Goal: Task Accomplishment & Management: Use online tool/utility

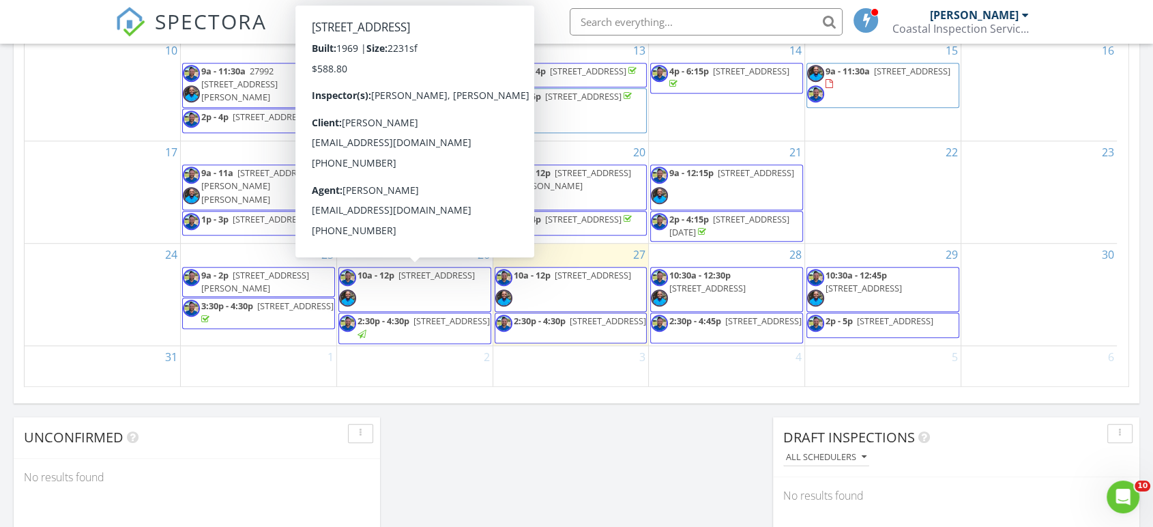
scroll to position [910, 0]
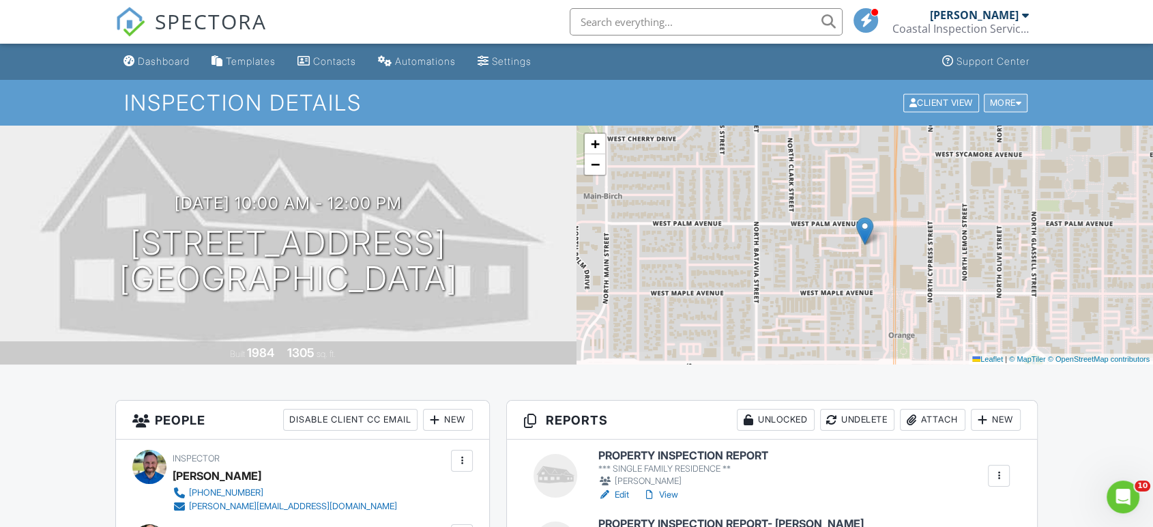
click at [999, 107] on div "More" at bounding box center [1006, 103] width 44 height 18
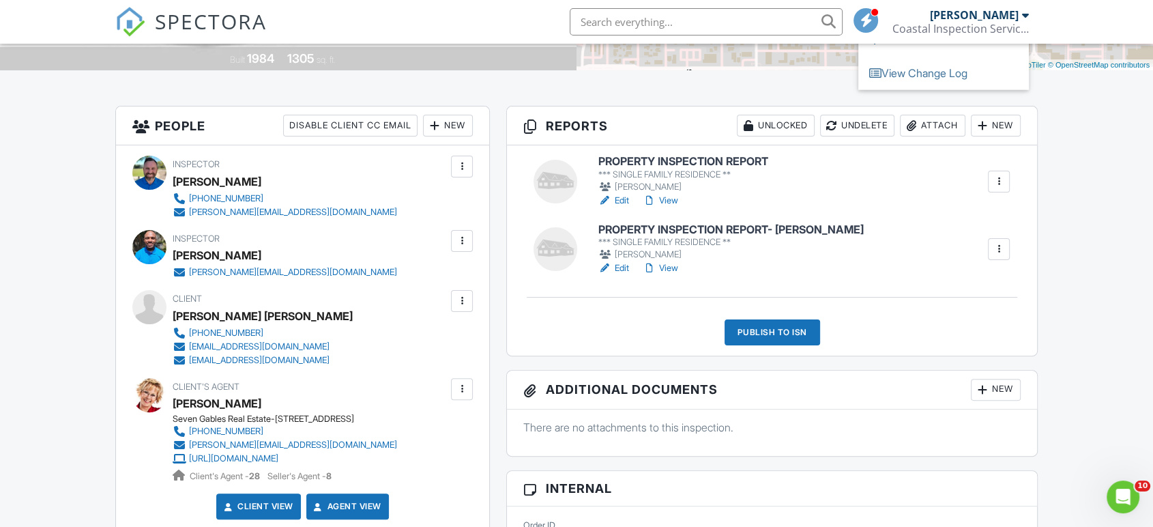
scroll to position [303, 0]
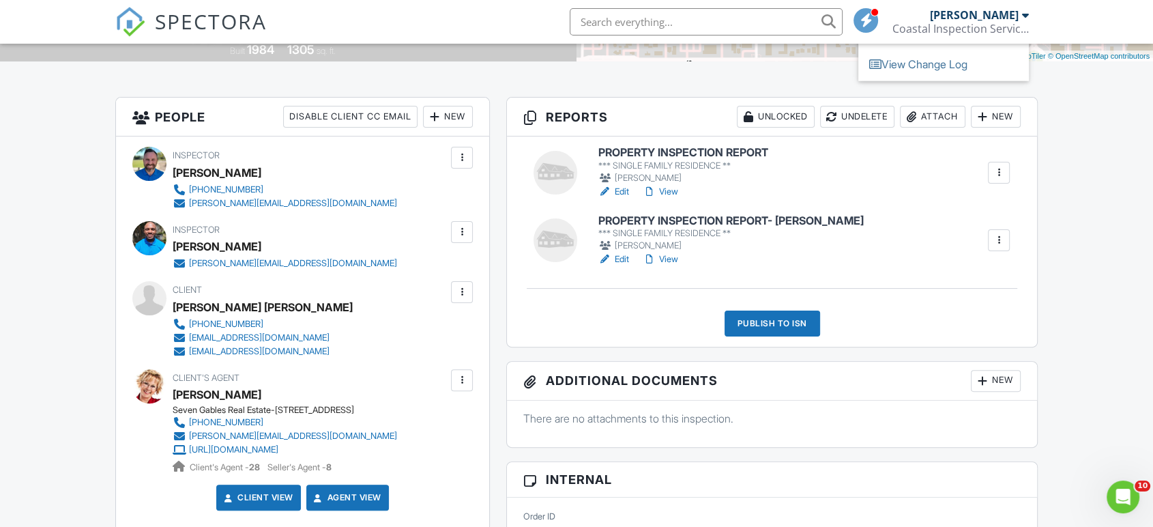
click at [656, 153] on h6 "PROPERTY INSPECTION REPORT" at bounding box center [684, 153] width 170 height 12
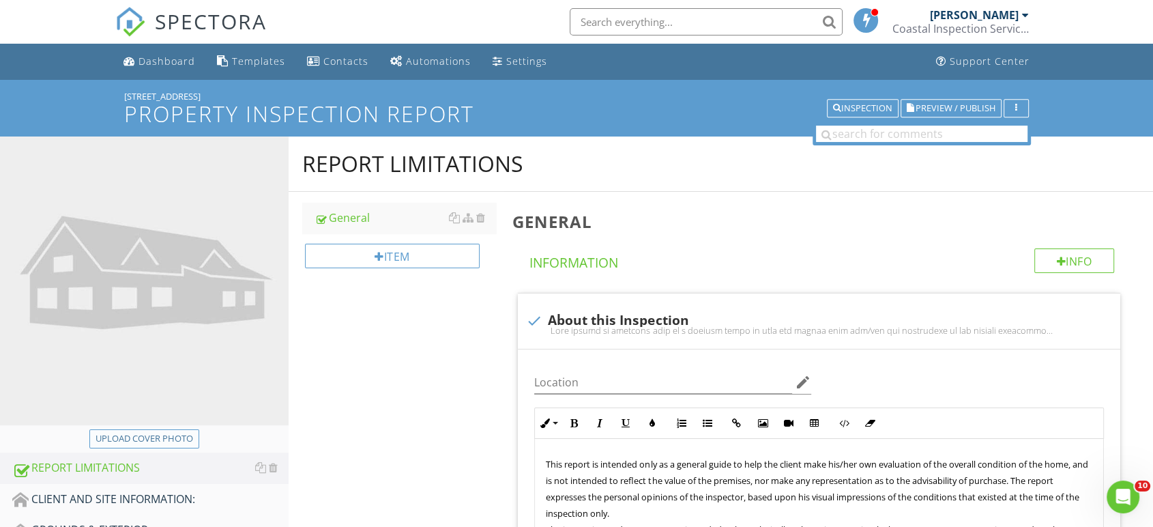
click at [165, 442] on div "Upload cover photo" at bounding box center [145, 439] width 98 height 14
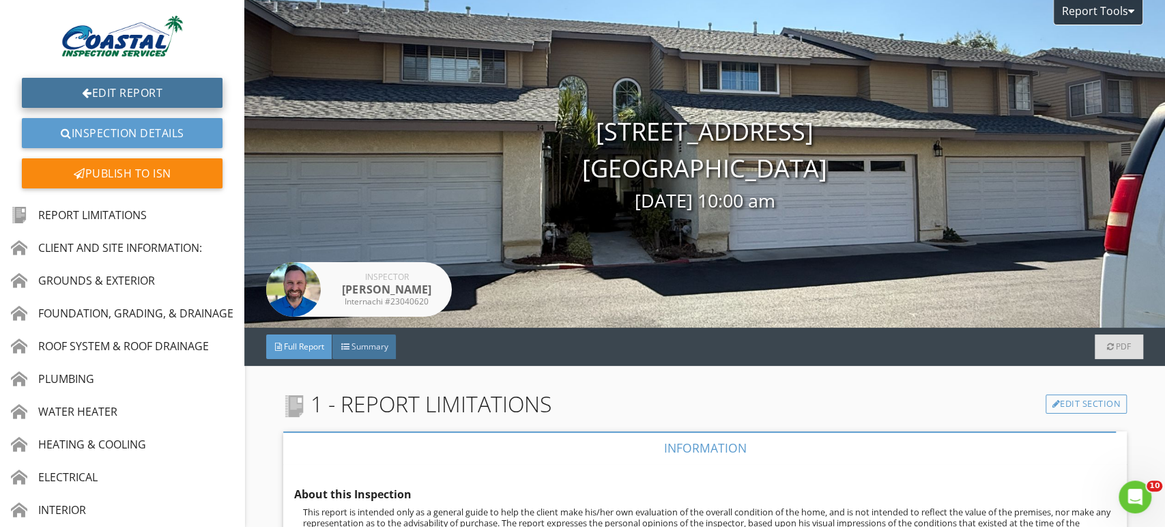
click at [144, 98] on link "Edit Report" at bounding box center [122, 93] width 201 height 30
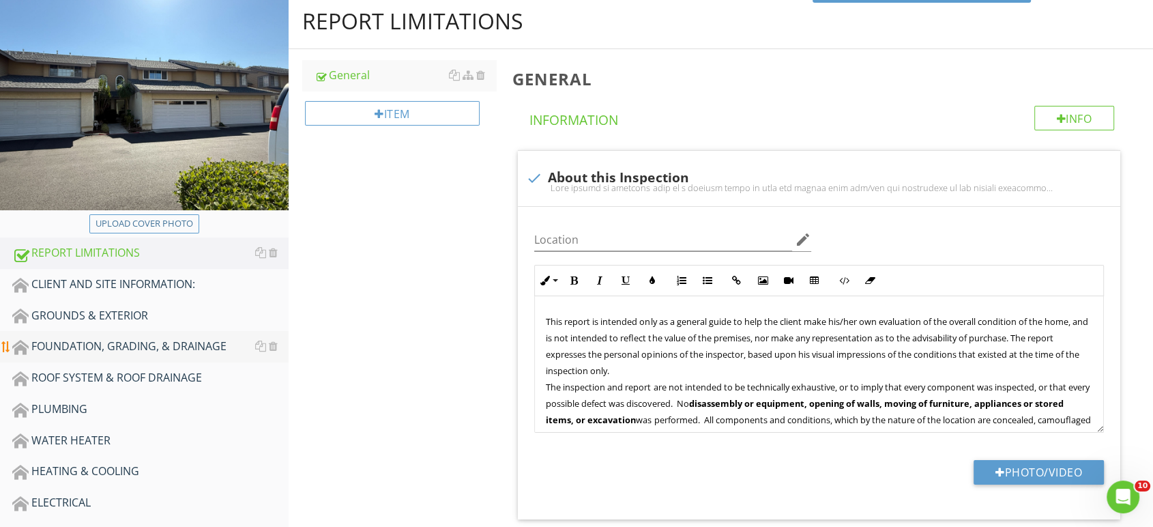
scroll to position [152, 0]
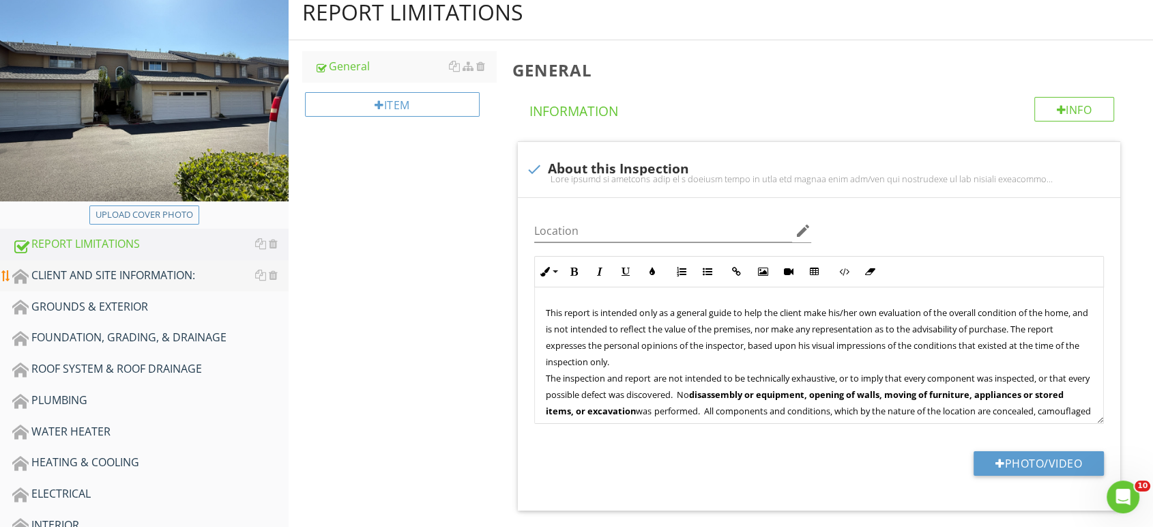
click at [155, 279] on div "CLIENT AND SITE INFORMATION:" at bounding box center [150, 276] width 276 height 18
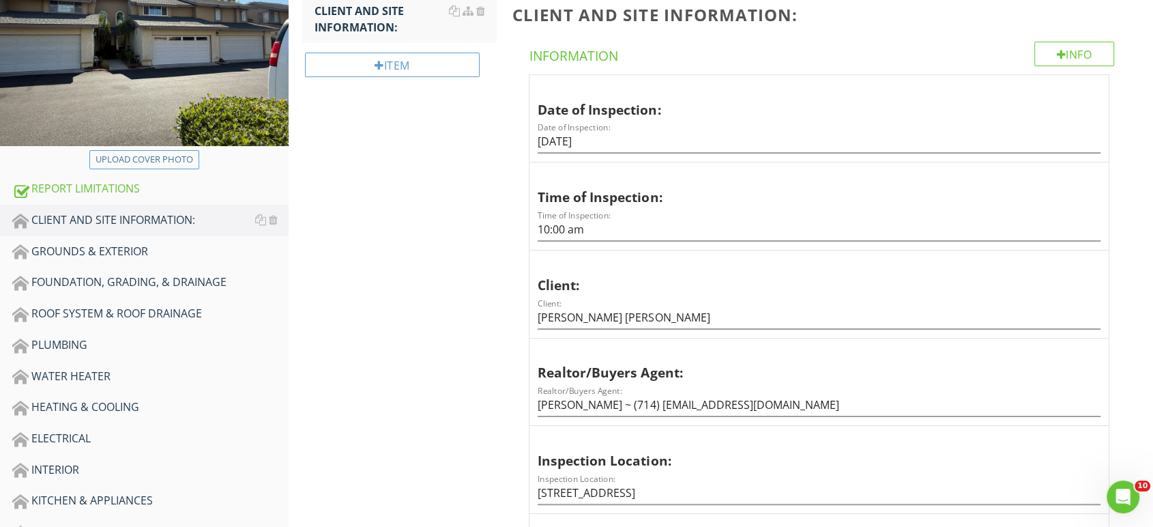
scroll to position [455, 0]
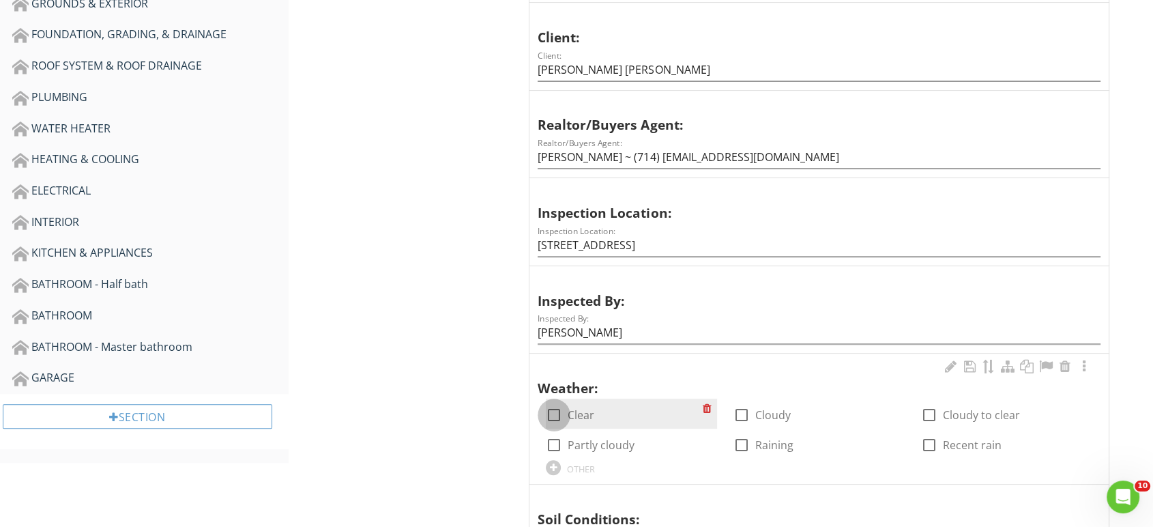
click at [557, 410] on div at bounding box center [554, 414] width 23 height 23
checkbox input "true"
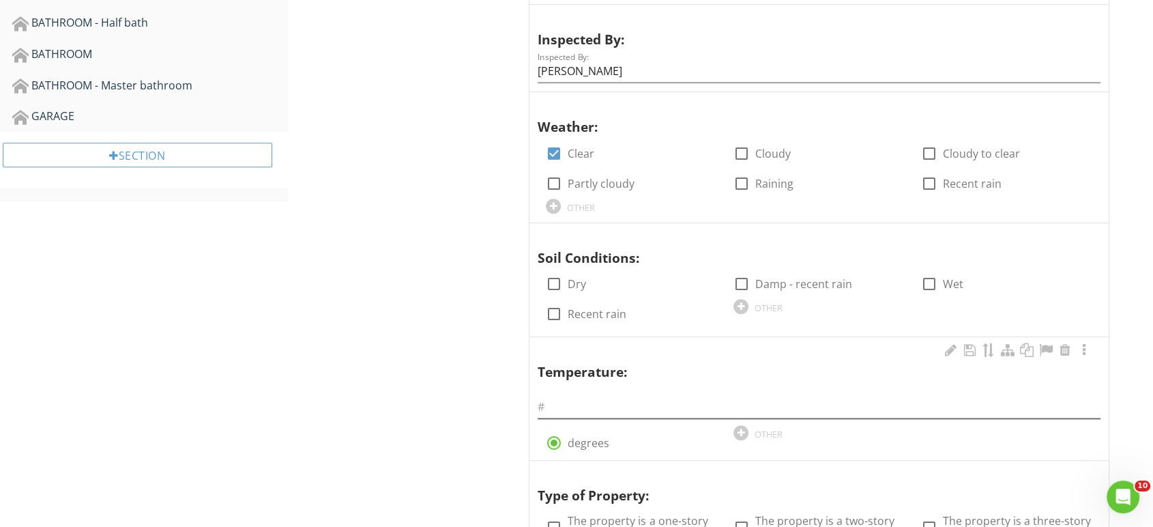
scroll to position [758, 0]
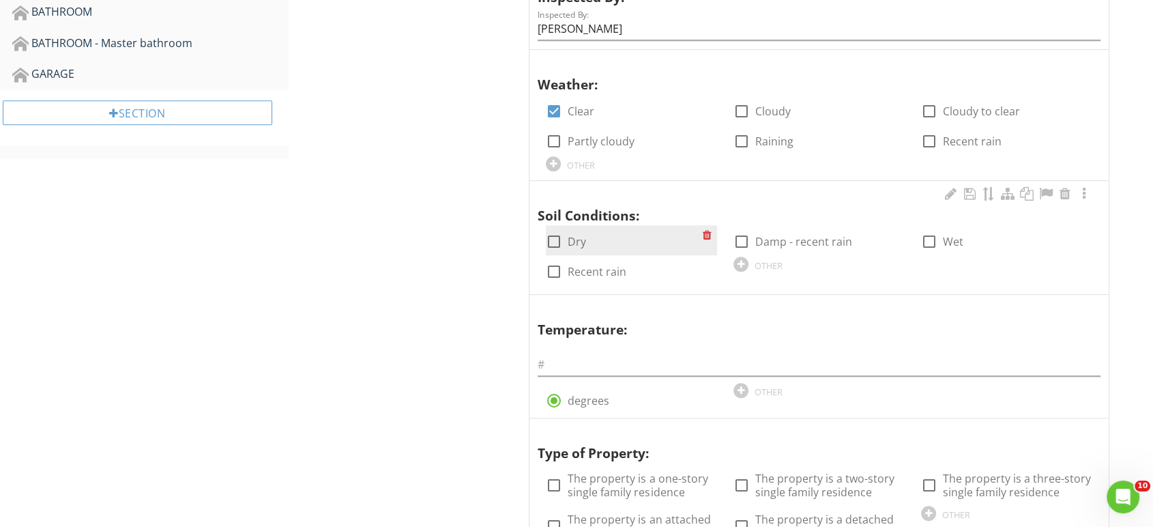
click at [556, 243] on div at bounding box center [554, 241] width 23 height 23
checkbox input "true"
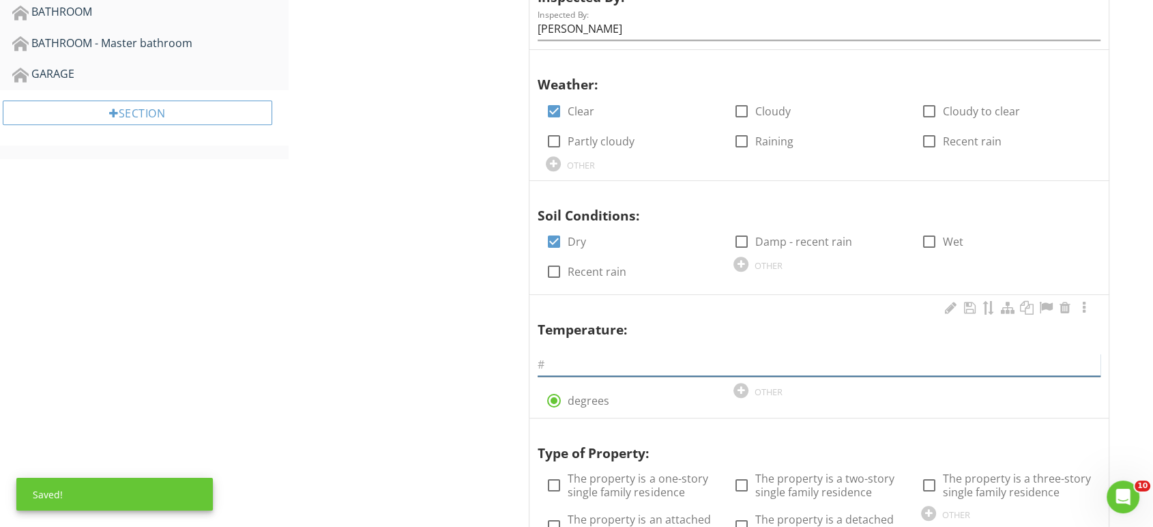
click at [570, 369] on input "text" at bounding box center [819, 365] width 563 height 23
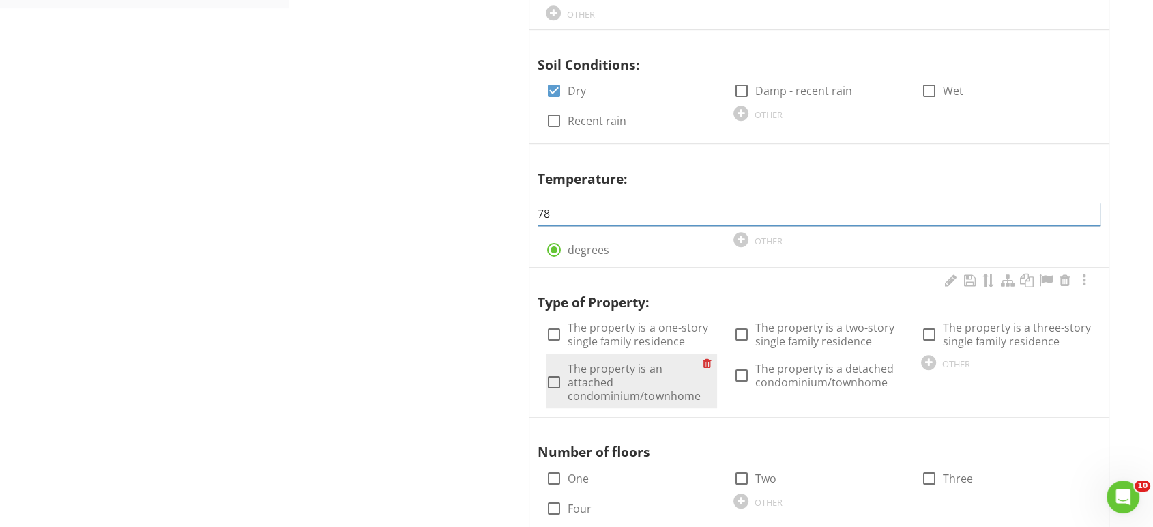
scroll to position [910, 0]
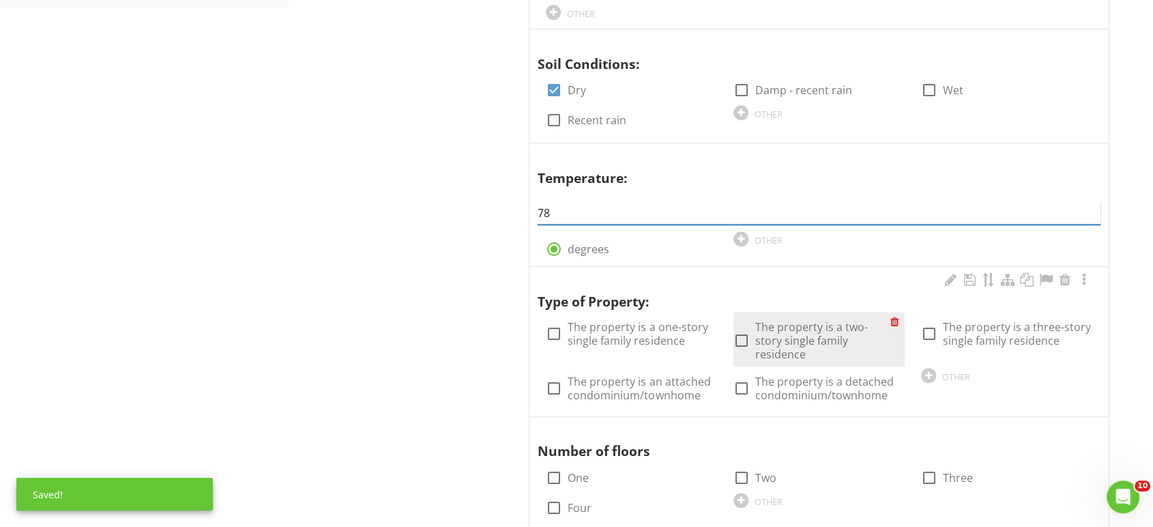
type input "78"
click at [738, 333] on div at bounding box center [741, 340] width 23 height 23
click at [739, 339] on div at bounding box center [741, 340] width 23 height 23
checkbox input "false"
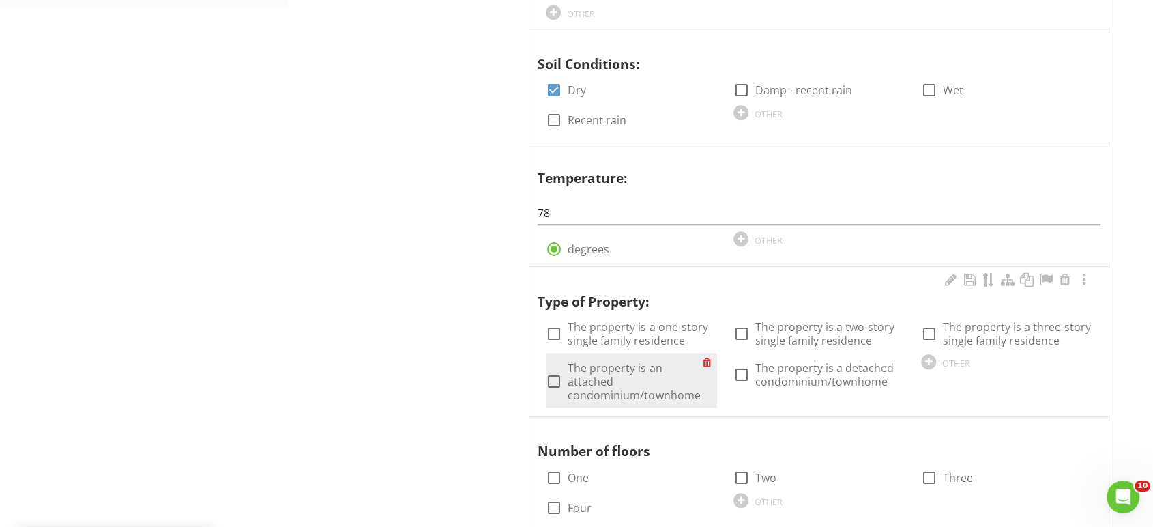
click at [561, 383] on div at bounding box center [554, 381] width 23 height 23
checkbox input "true"
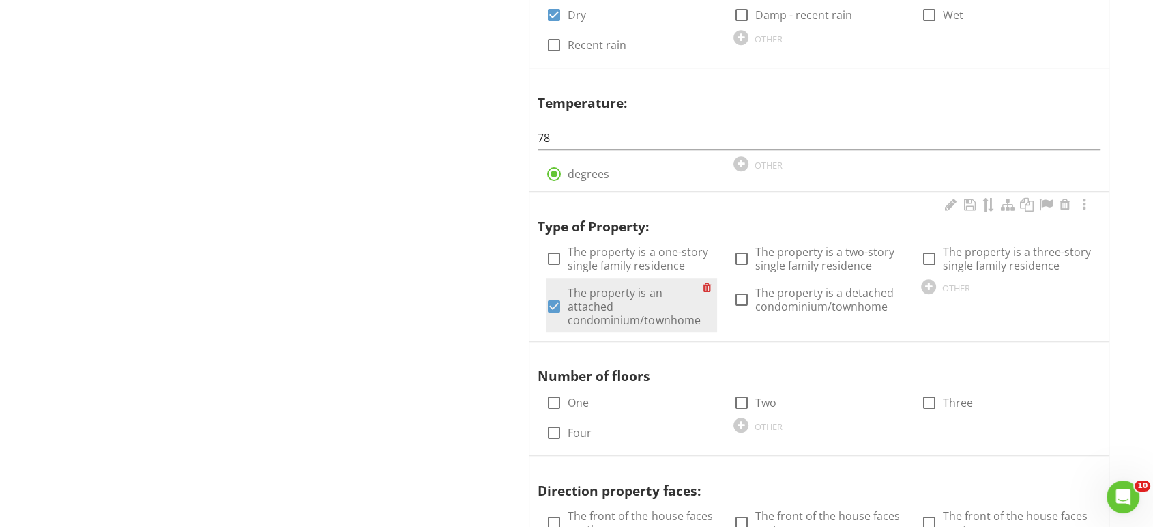
scroll to position [986, 0]
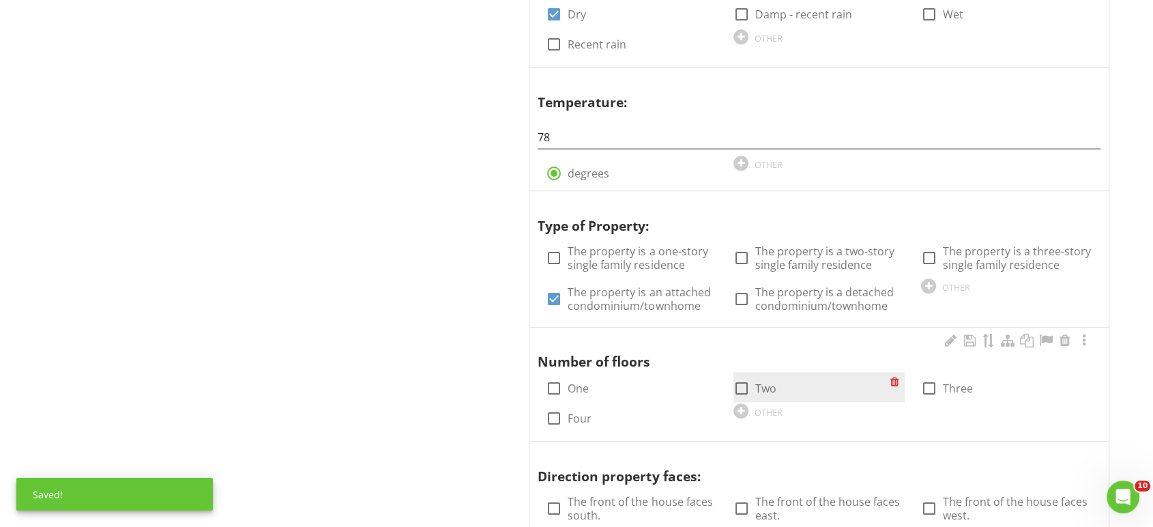
click at [749, 390] on div at bounding box center [741, 388] width 23 height 23
checkbox input "true"
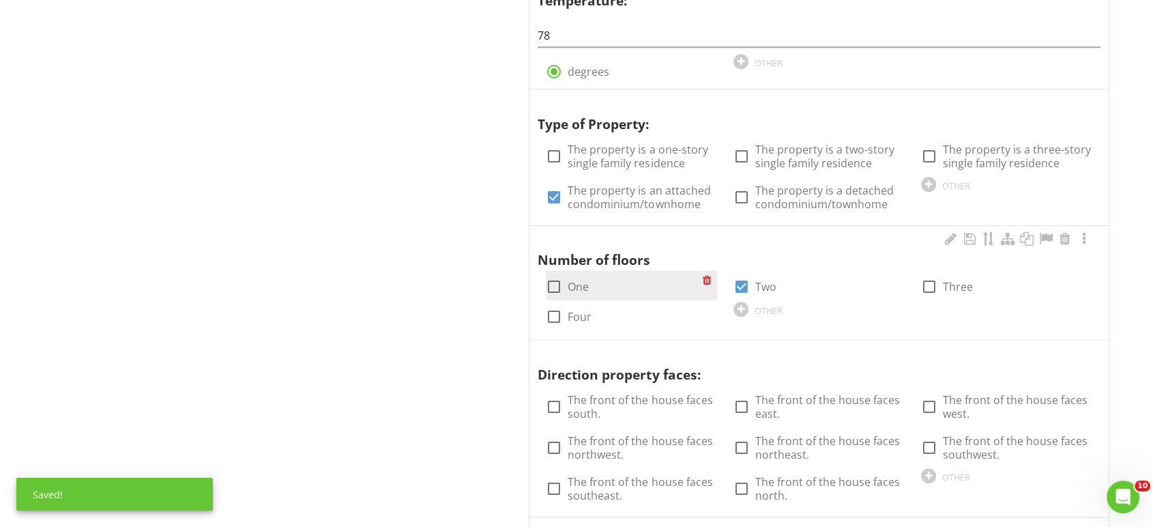
scroll to position [1137, 0]
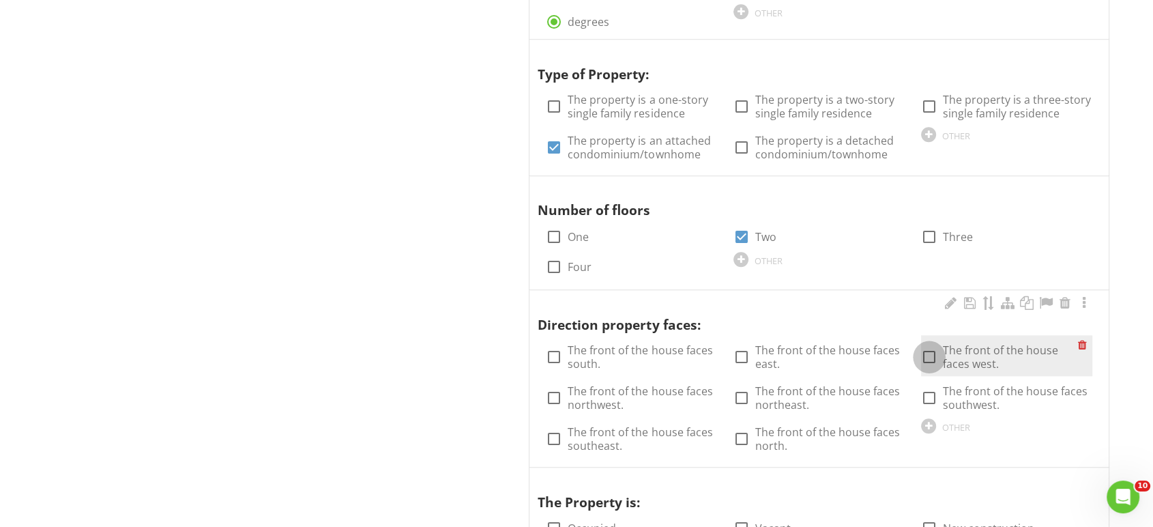
click at [934, 360] on div at bounding box center [929, 356] width 23 height 23
checkbox input "true"
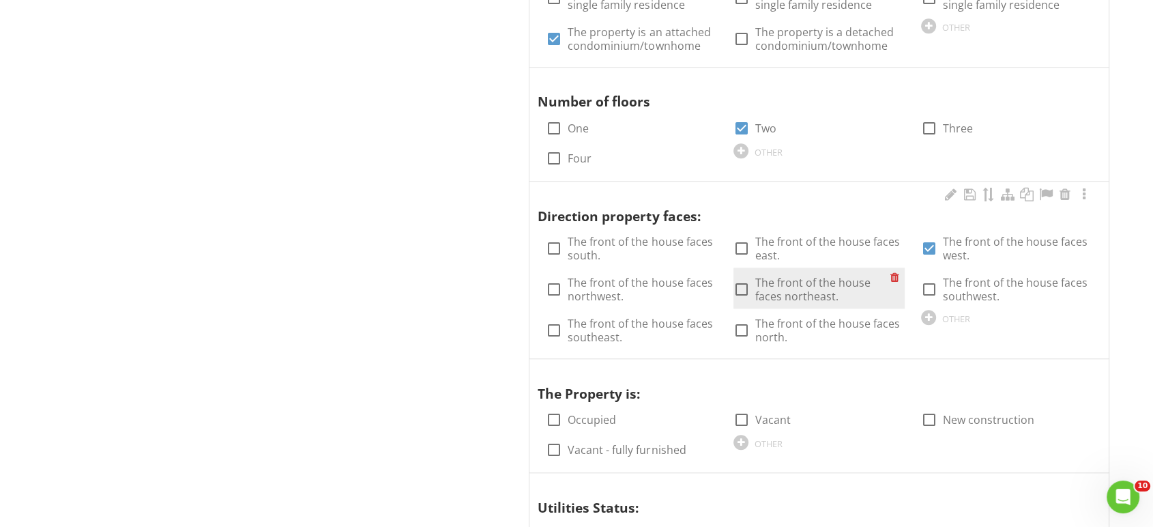
scroll to position [1289, 0]
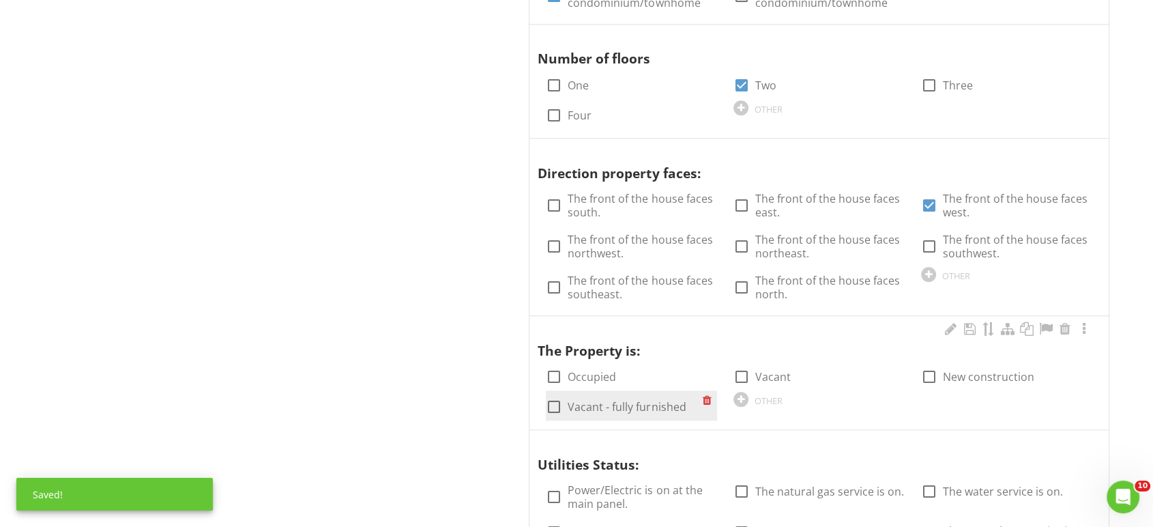
click at [544, 407] on div at bounding box center [554, 406] width 23 height 23
checkbox input "true"
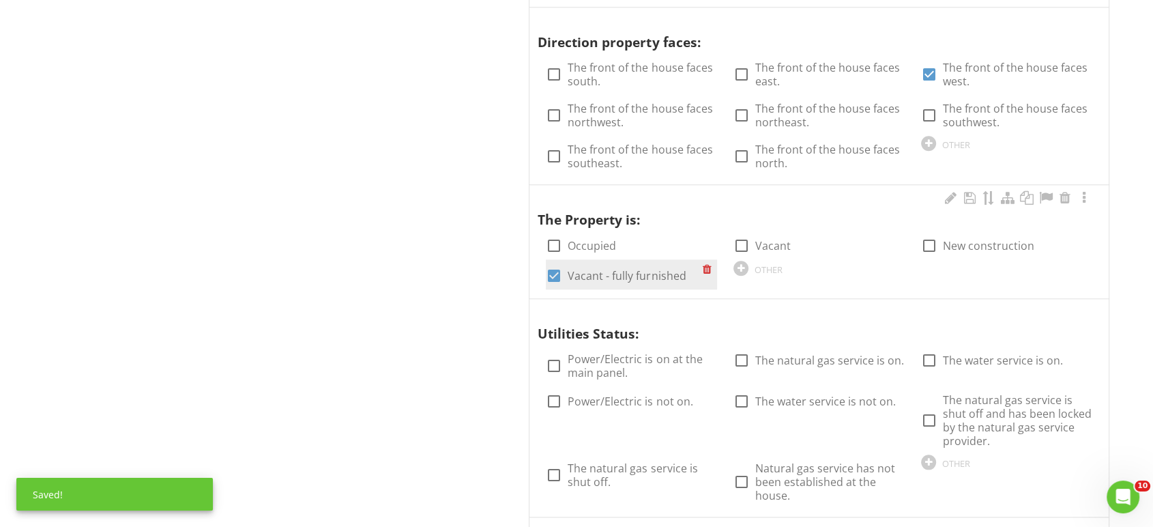
scroll to position [1441, 0]
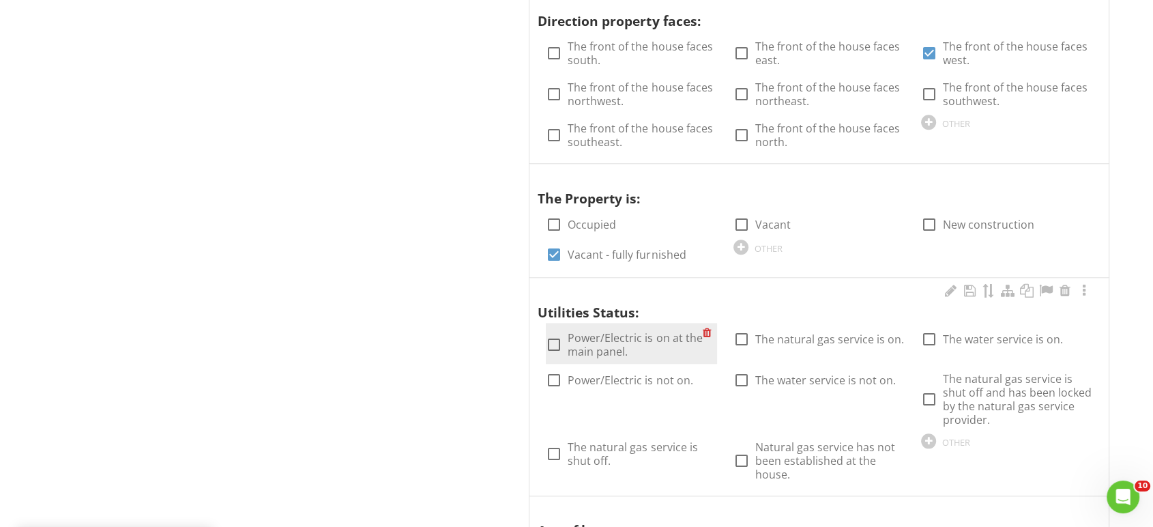
click at [551, 343] on div at bounding box center [554, 344] width 23 height 23
checkbox input "true"
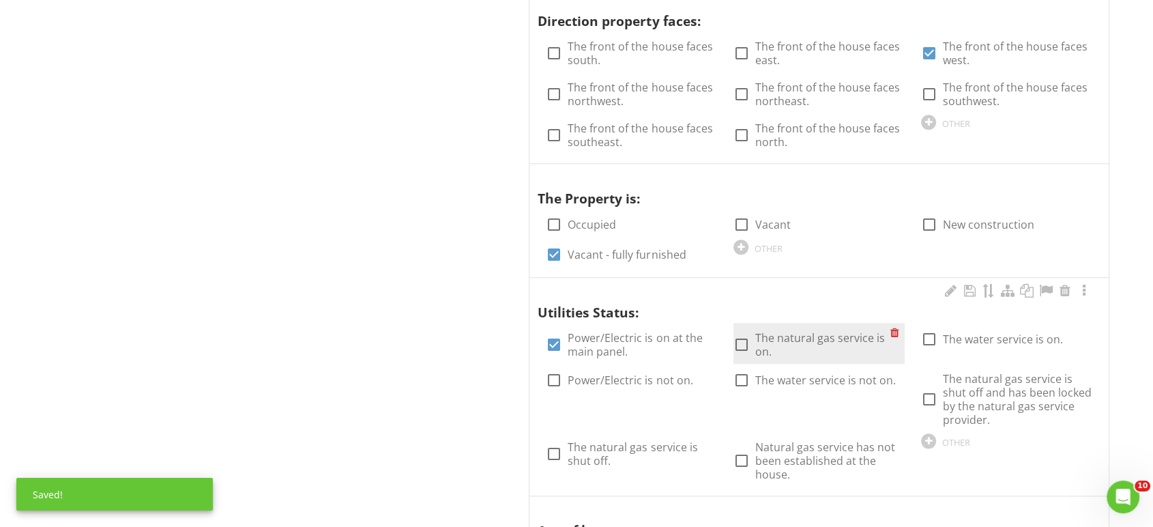
drag, startPoint x: 732, startPoint y: 341, endPoint x: 741, endPoint y: 339, distance: 9.1
click at [732, 341] on div at bounding box center [741, 344] width 23 height 23
checkbox input "true"
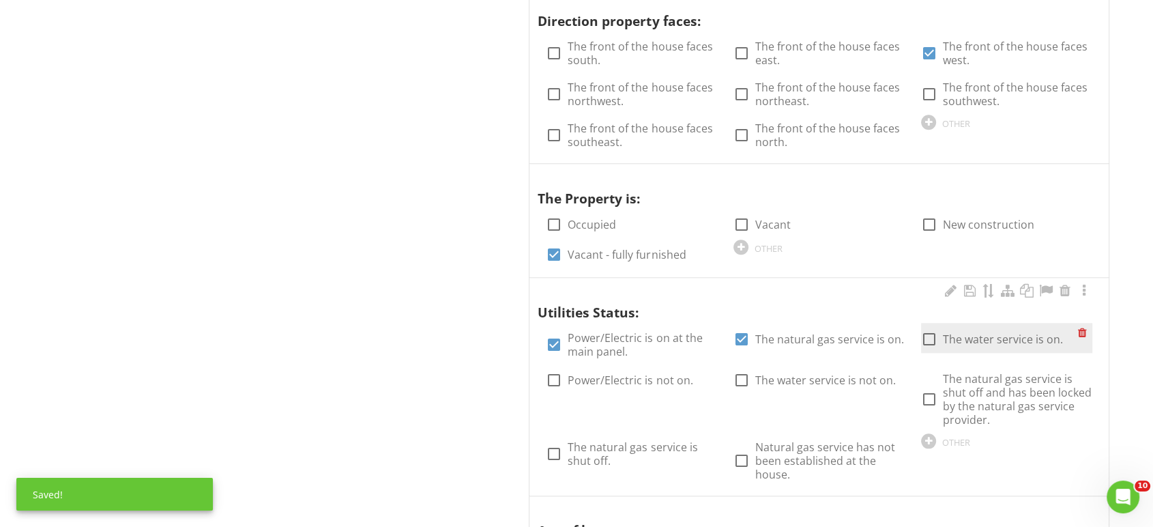
click at [924, 333] on div at bounding box center [929, 339] width 23 height 23
checkbox input "true"
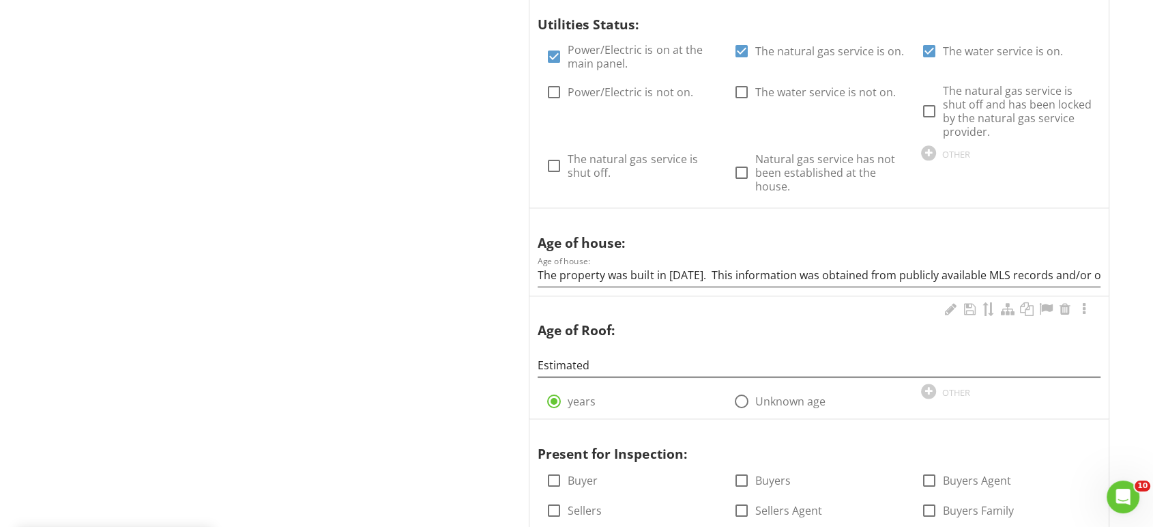
scroll to position [1744, 0]
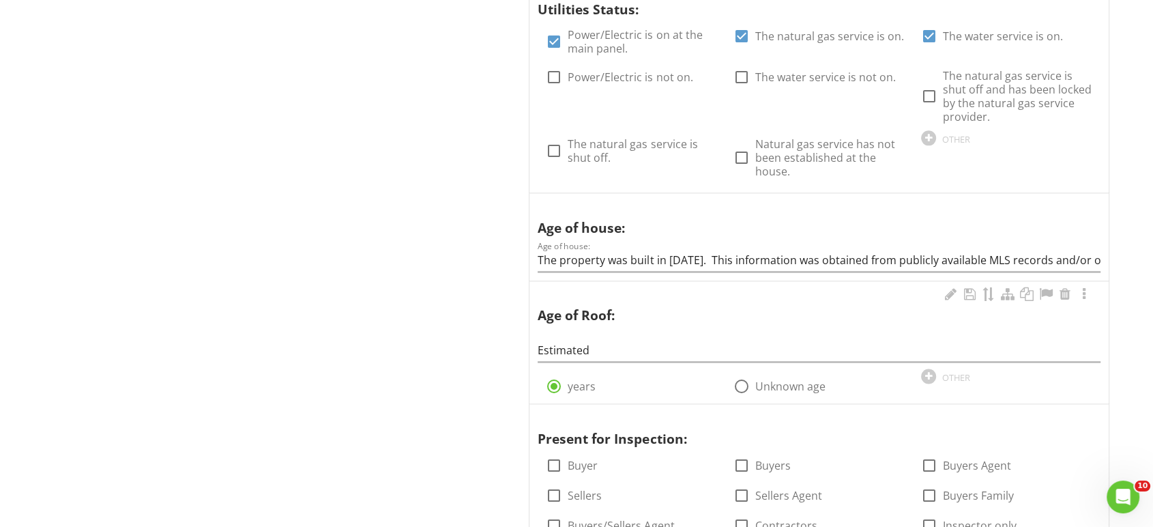
click at [594, 362] on div "Age of Roof: Estimated radio_button_checked years radio_button_unchecked Unknow…" at bounding box center [819, 340] width 563 height 110
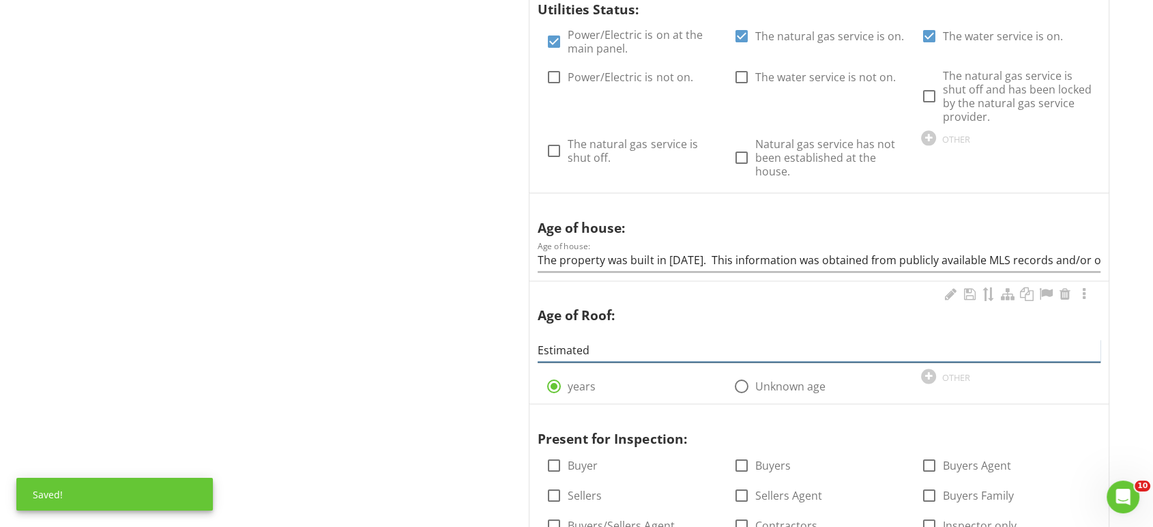
click at [601, 349] on input "Estimated" at bounding box center [819, 350] width 563 height 23
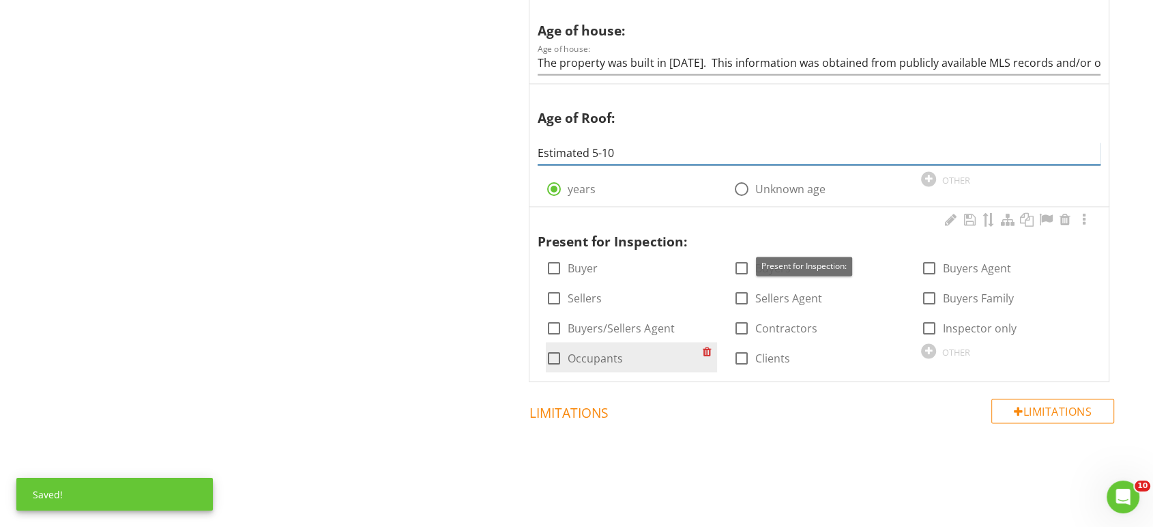
scroll to position [1945, 0]
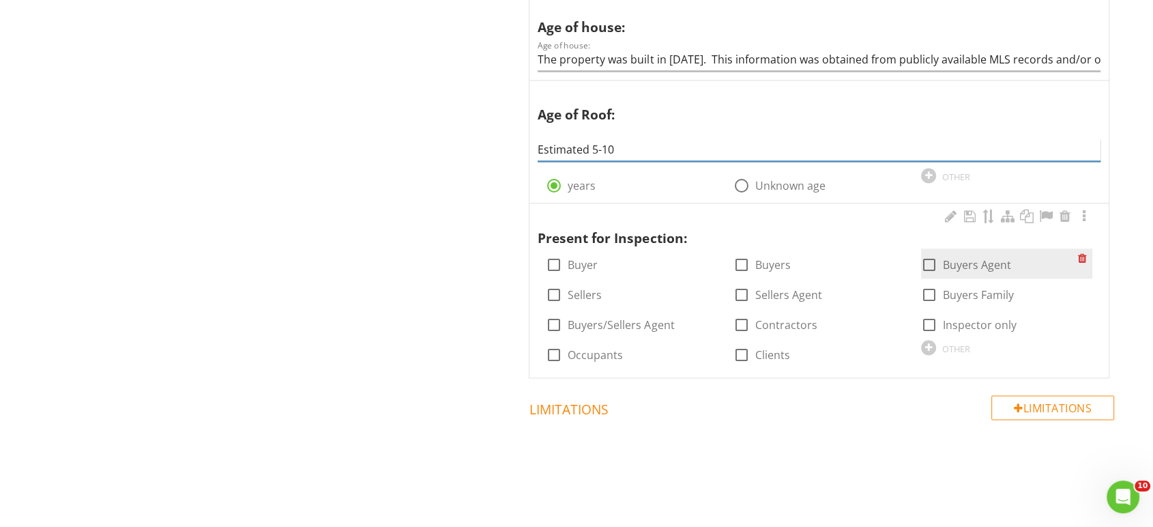
type input "Estimated 5-10"
click at [924, 263] on div at bounding box center [929, 264] width 23 height 23
click at [931, 261] on div at bounding box center [929, 264] width 23 height 23
checkbox input "false"
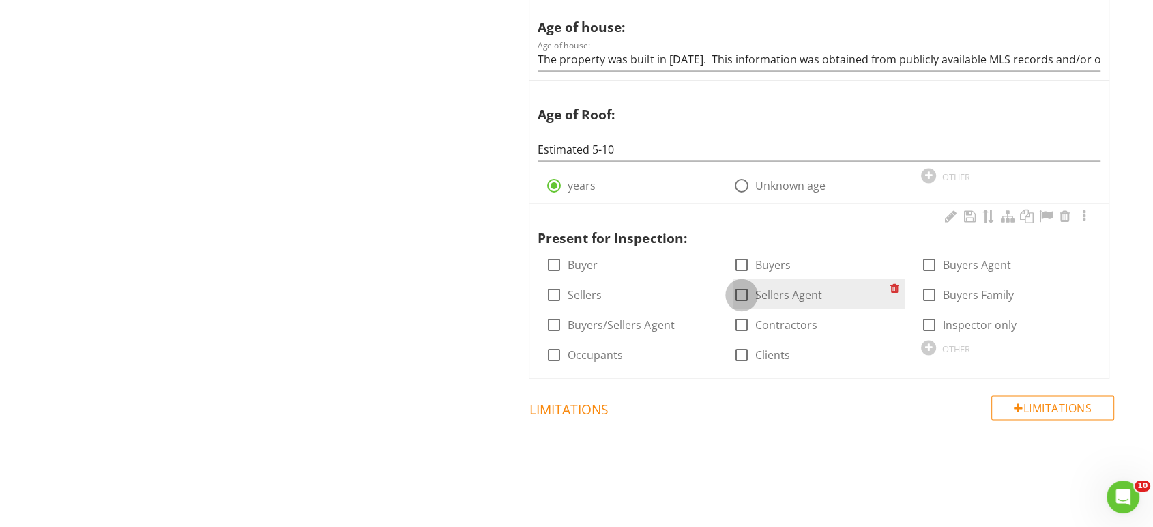
click at [750, 293] on div at bounding box center [741, 294] width 23 height 23
checkbox input "true"
click at [741, 330] on div at bounding box center [741, 324] width 23 height 23
checkbox input "true"
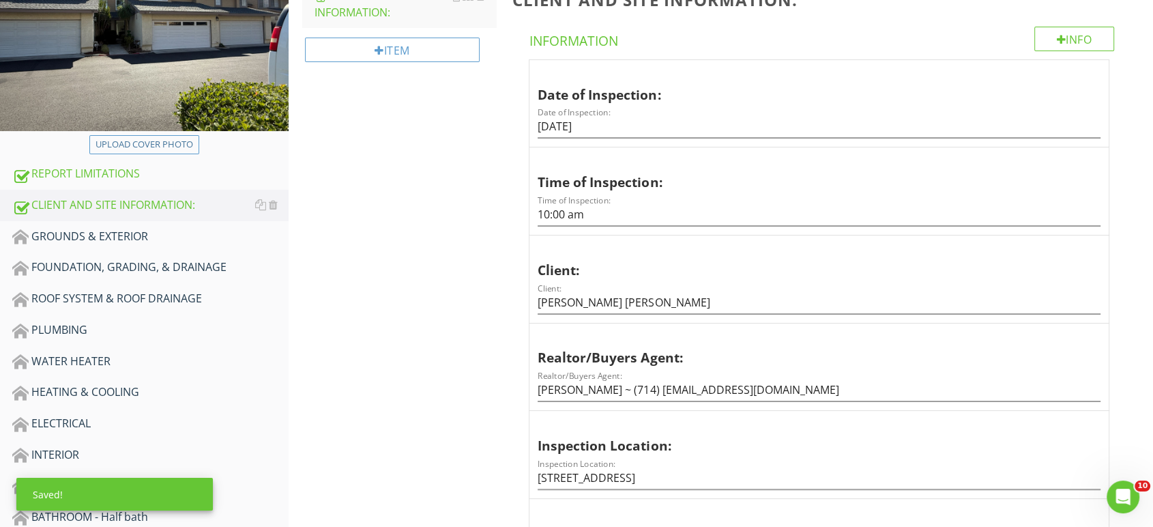
scroll to position [201, 0]
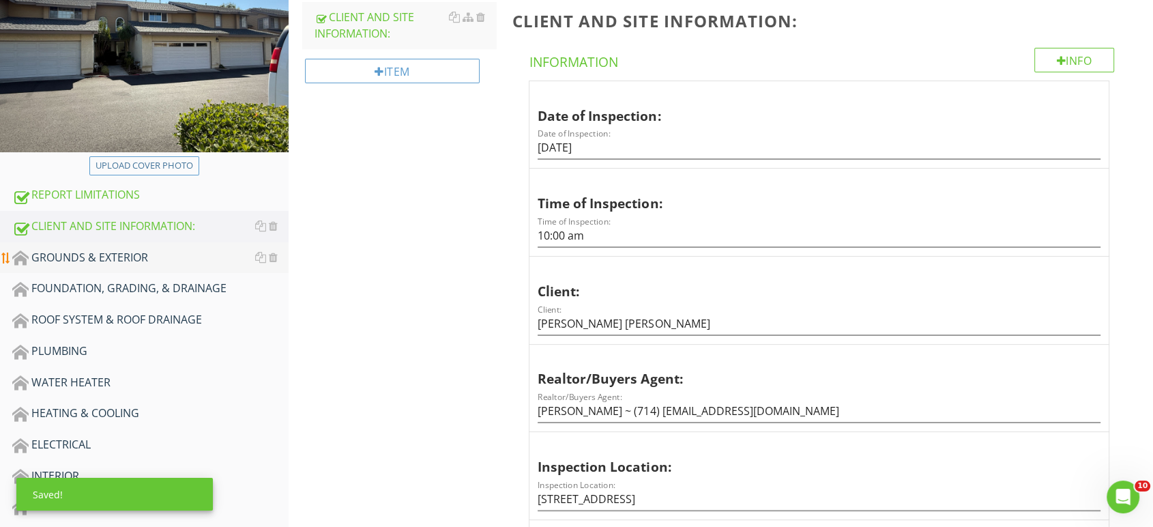
click at [115, 266] on div "GROUNDS & EXTERIOR" at bounding box center [150, 258] width 276 height 18
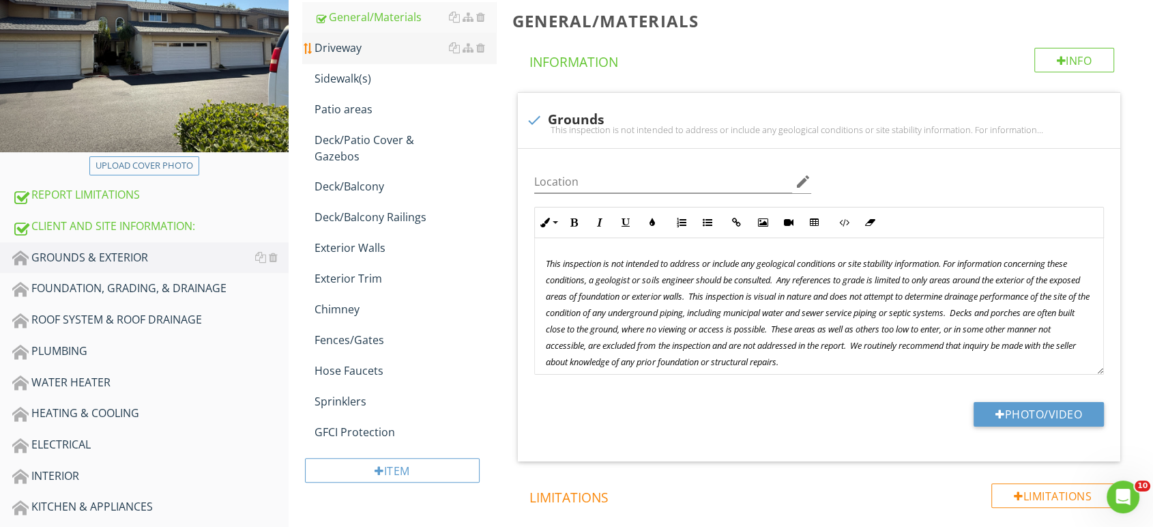
click at [358, 41] on div "Driveway" at bounding box center [406, 48] width 182 height 16
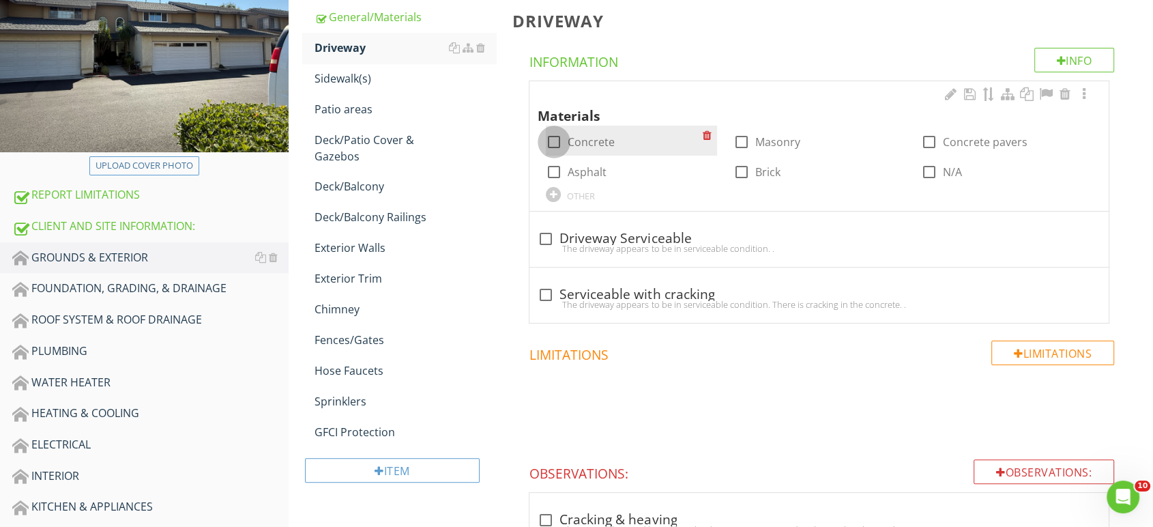
click at [548, 141] on div at bounding box center [554, 141] width 23 height 23
checkbox input "true"
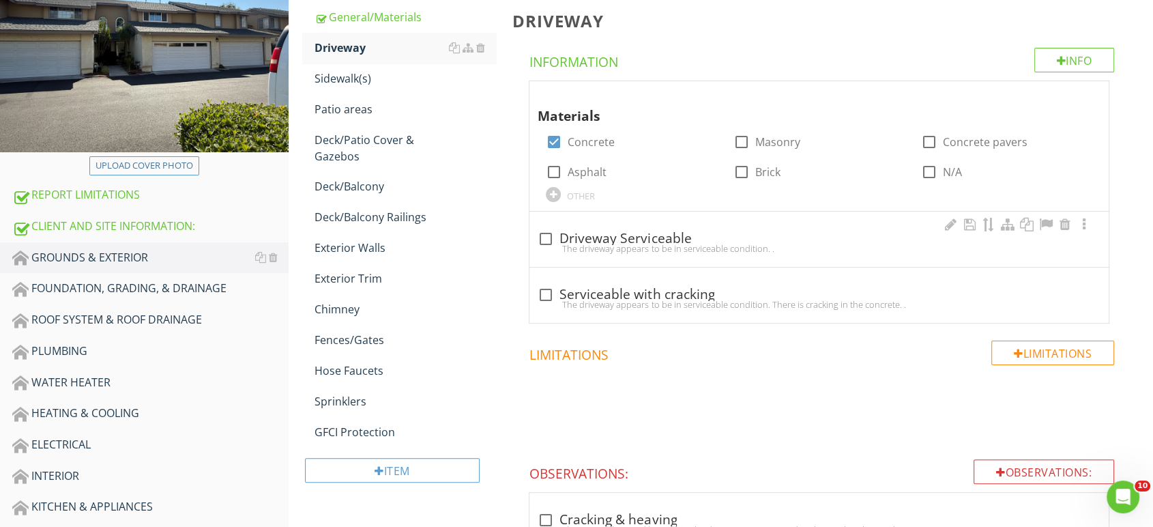
click at [540, 234] on div at bounding box center [545, 238] width 23 height 23
checkbox input "true"
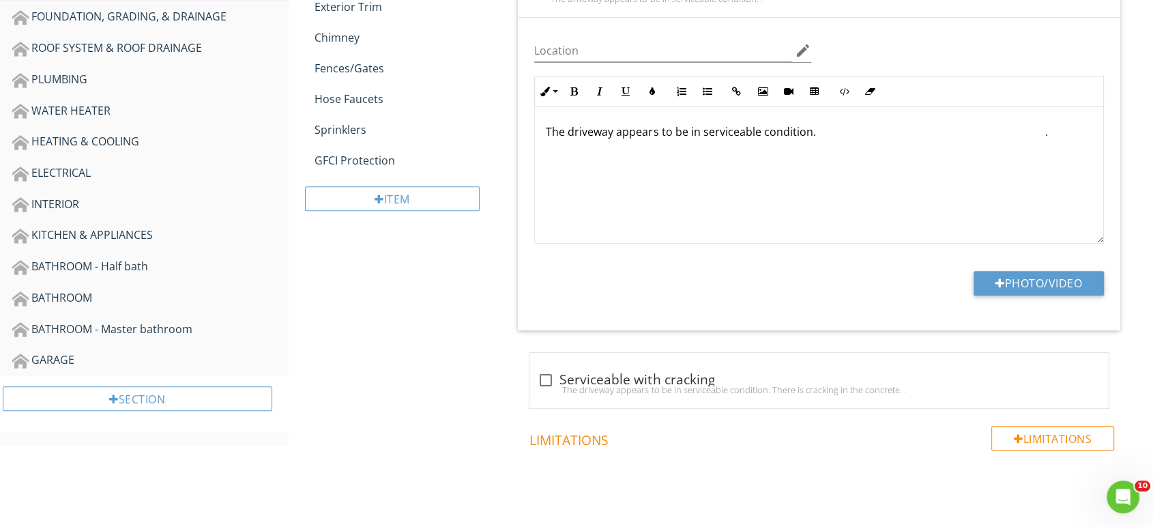
scroll to position [504, 0]
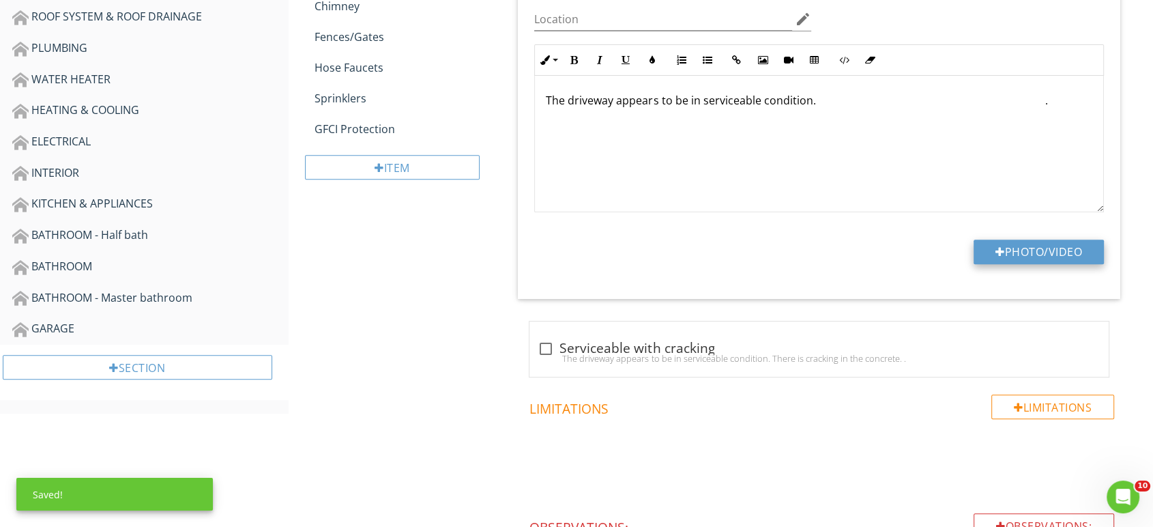
click at [996, 259] on button "Photo/Video" at bounding box center [1039, 252] width 130 height 25
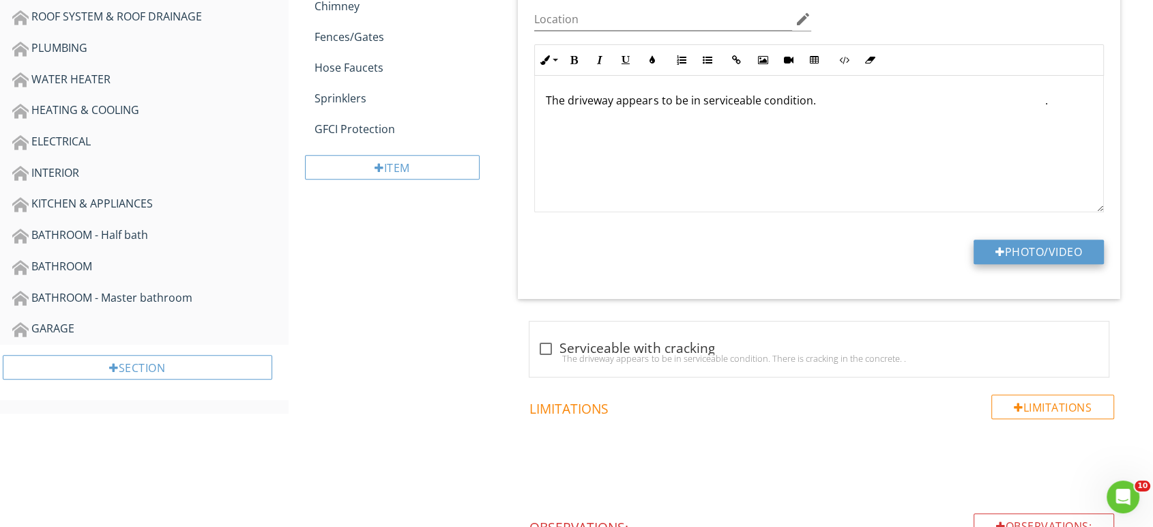
type input "C:\fakepath\IMG_7654.JPG"
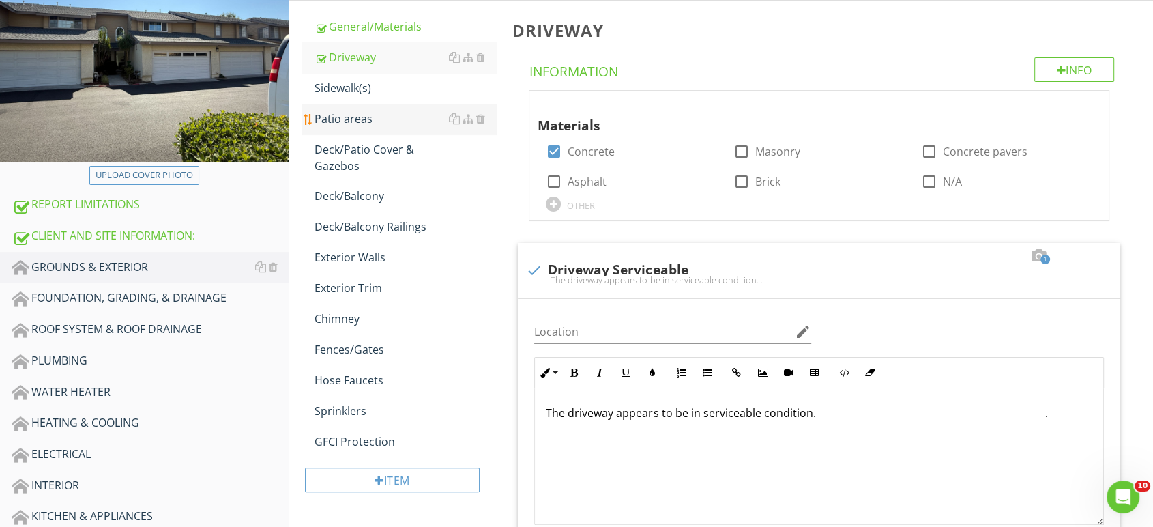
scroll to position [125, 0]
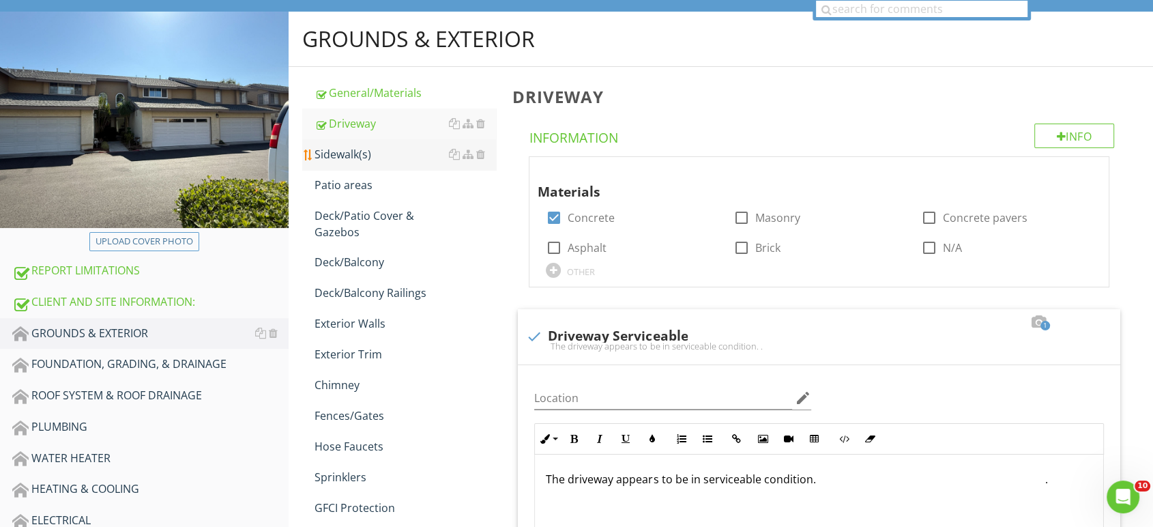
click at [356, 160] on div "Sidewalk(s)" at bounding box center [406, 154] width 182 height 16
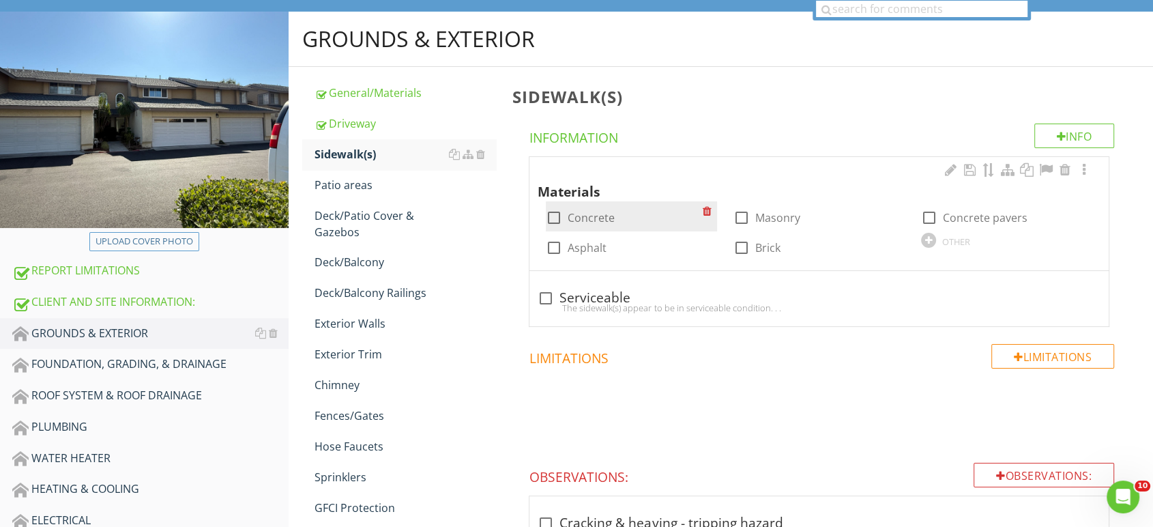
click at [555, 219] on div at bounding box center [554, 217] width 23 height 23
checkbox input "true"
click at [548, 307] on div "The sidewalk(s) appear to be in serviceable condition. . ." at bounding box center [819, 307] width 563 height 11
checkbox input "true"
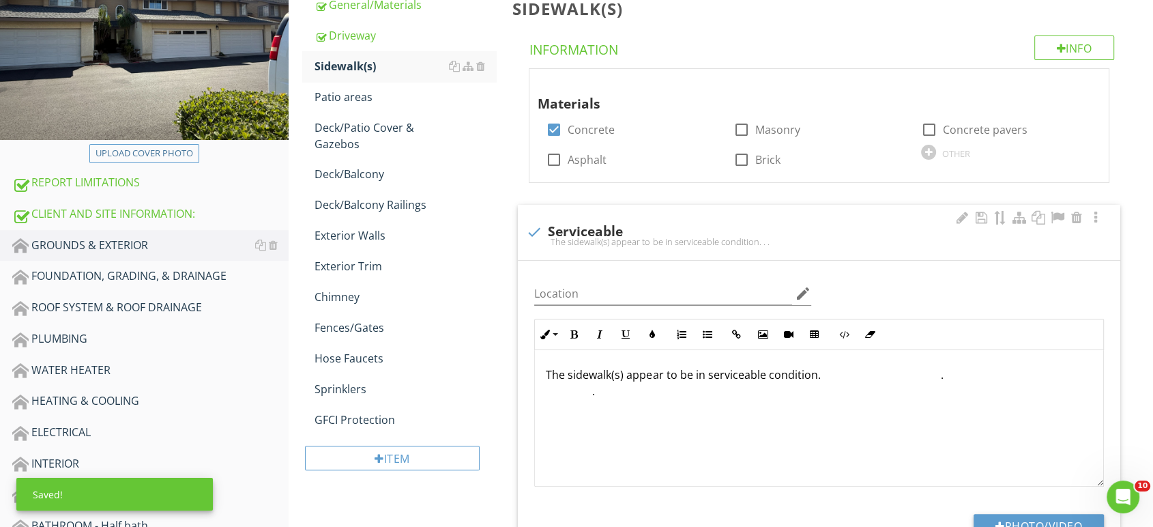
scroll to position [428, 0]
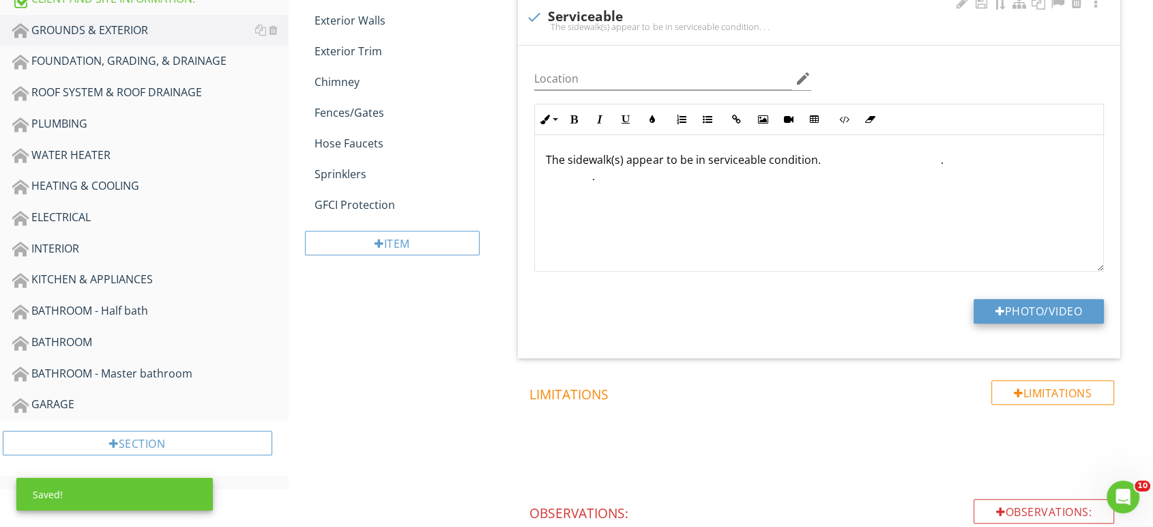
click at [1030, 311] on button "Photo/Video" at bounding box center [1039, 311] width 130 height 25
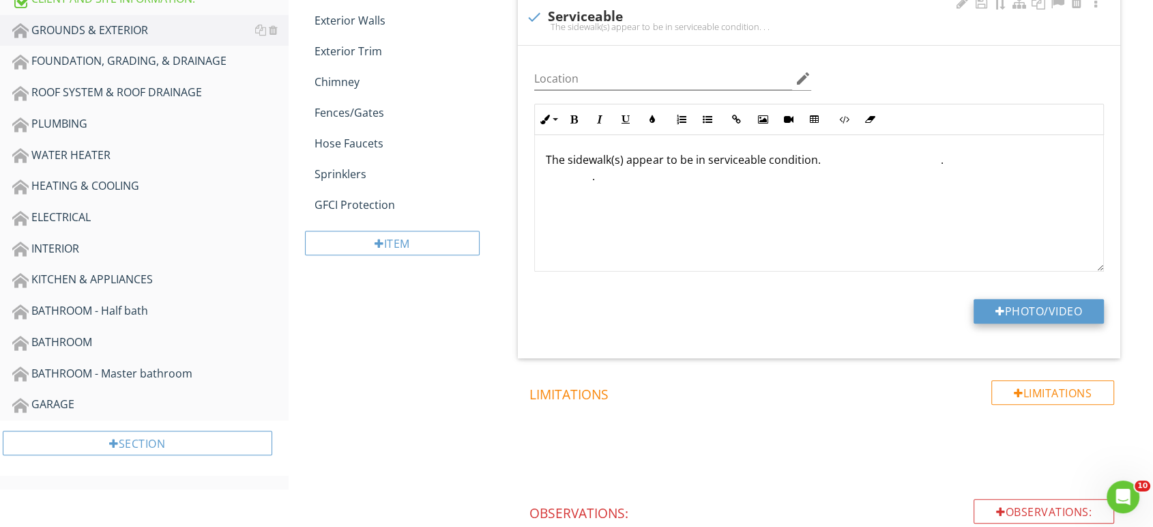
type input "C:\fakepath\IMG_7724.JPG"
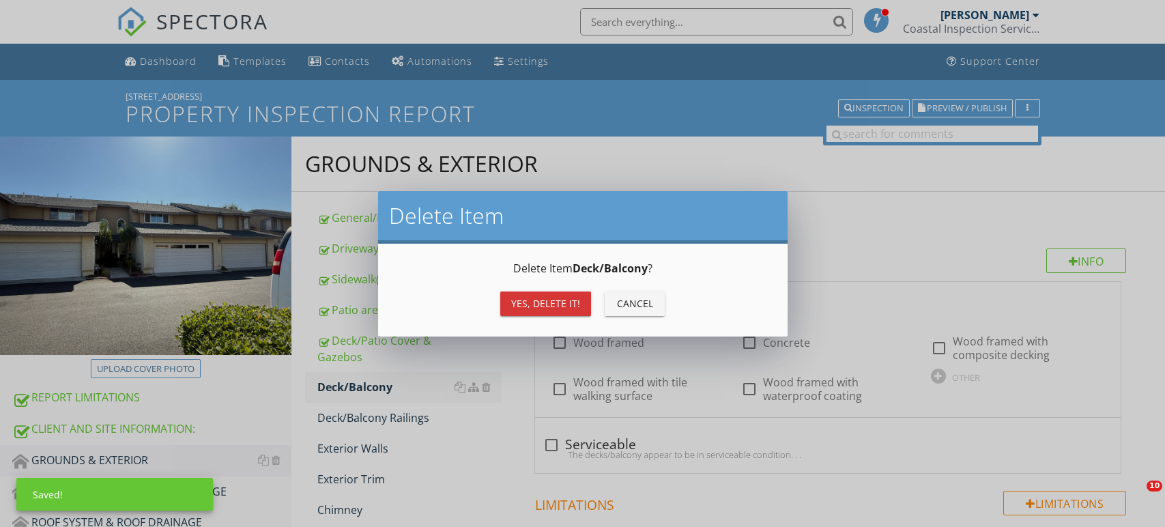
scroll to position [49, 0]
